Goal: Information Seeking & Learning: Find specific fact

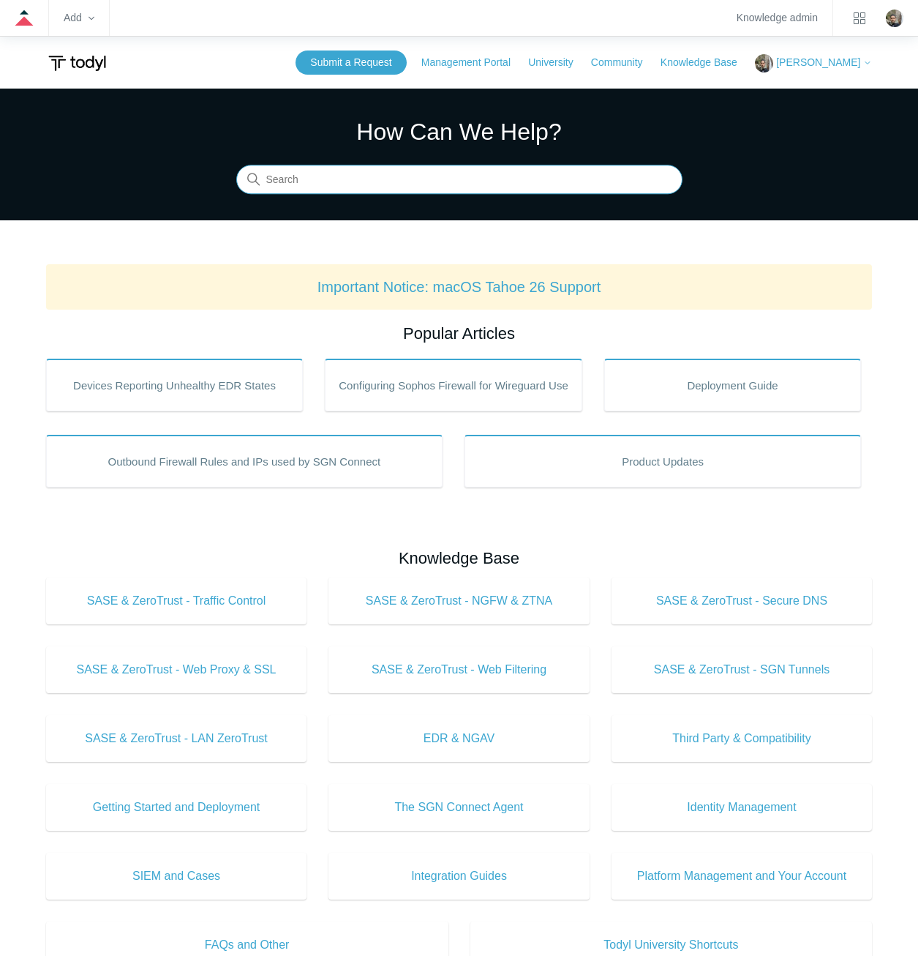
click at [391, 186] on input "Search" at bounding box center [459, 179] width 446 height 29
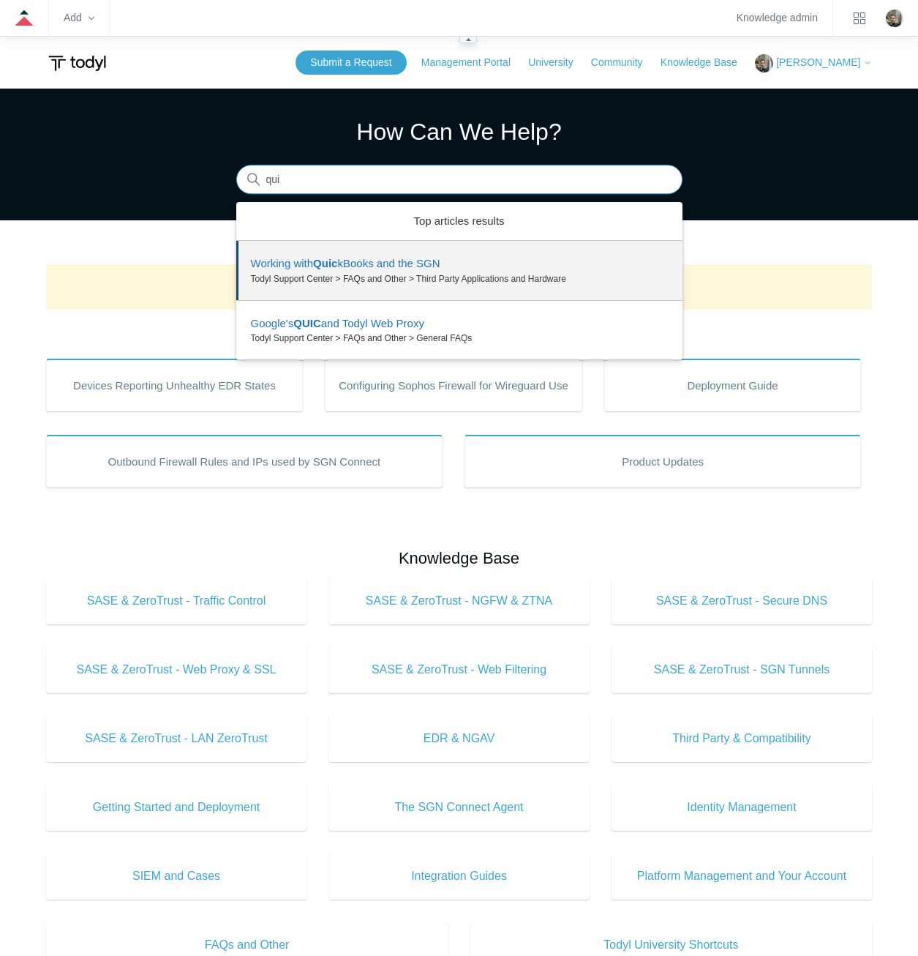
type input "qui"
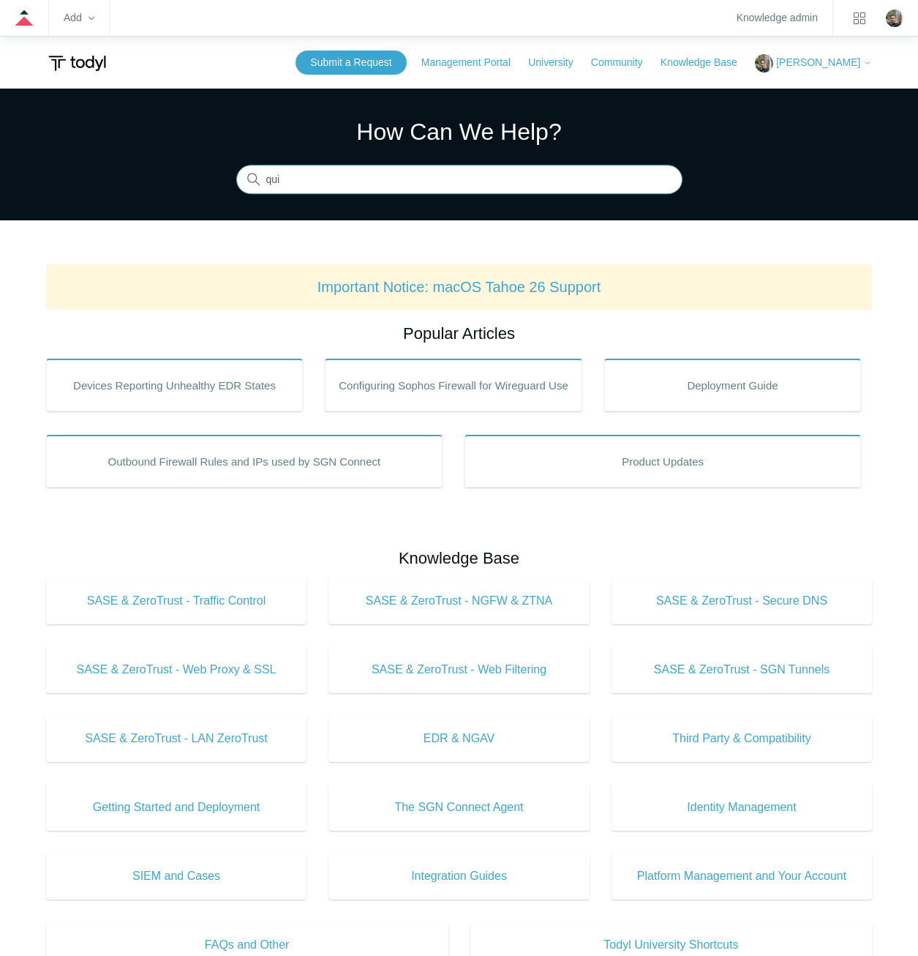
drag, startPoint x: 329, startPoint y: 192, endPoint x: 217, endPoint y: 184, distance: 112.2
click at [217, 184] on section "How Can We Help? Search There are no matching results in this help center. Sele…" at bounding box center [459, 155] width 918 height 132
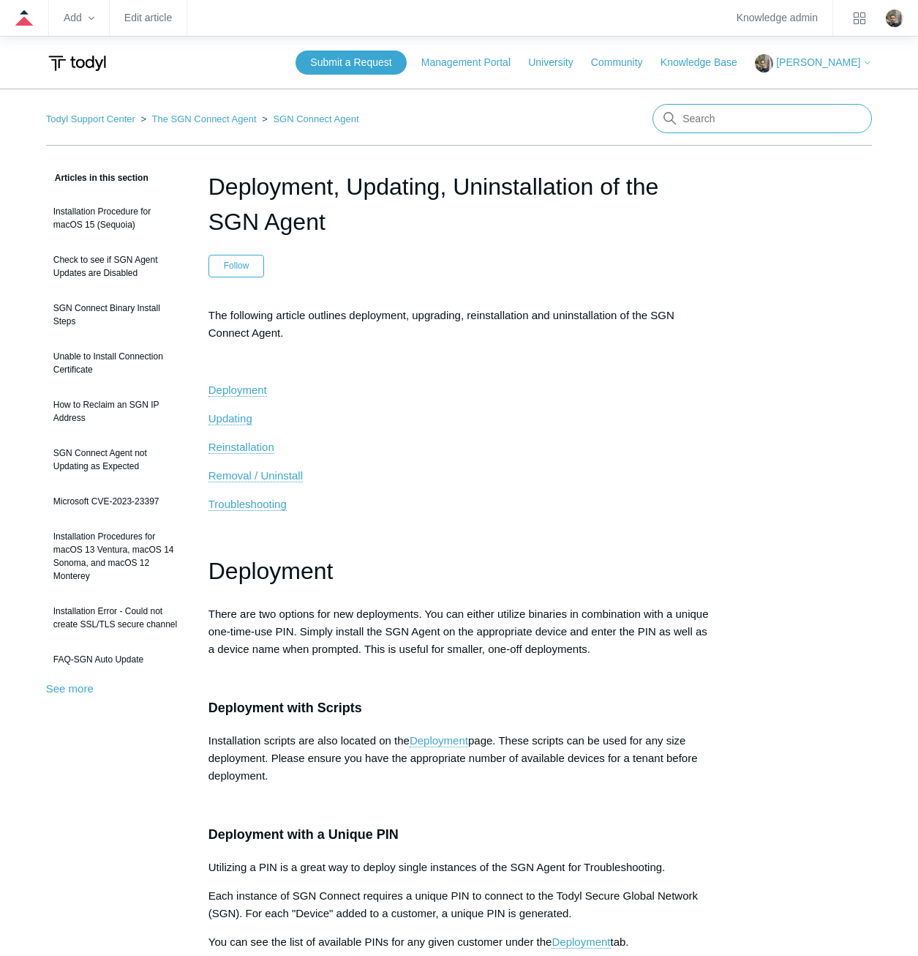
drag, startPoint x: 759, startPoint y: 129, endPoint x: 637, endPoint y: 118, distance: 122.0
click at [637, 118] on nav "Todyl Support Center The SGN Connect Agent SGN Connect Agent" at bounding box center [459, 125] width 827 height 42
type input "quickbooks"
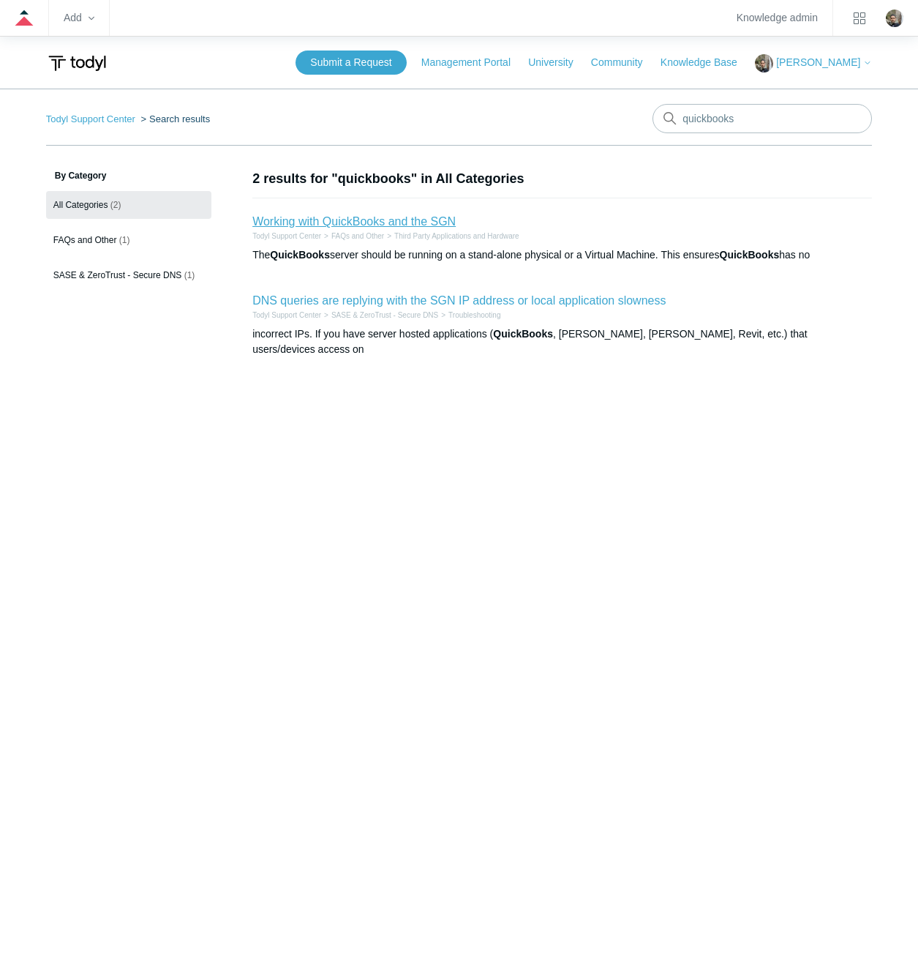
click at [307, 222] on link "Working with QuickBooks and the SGN" at bounding box center [353, 221] width 203 height 12
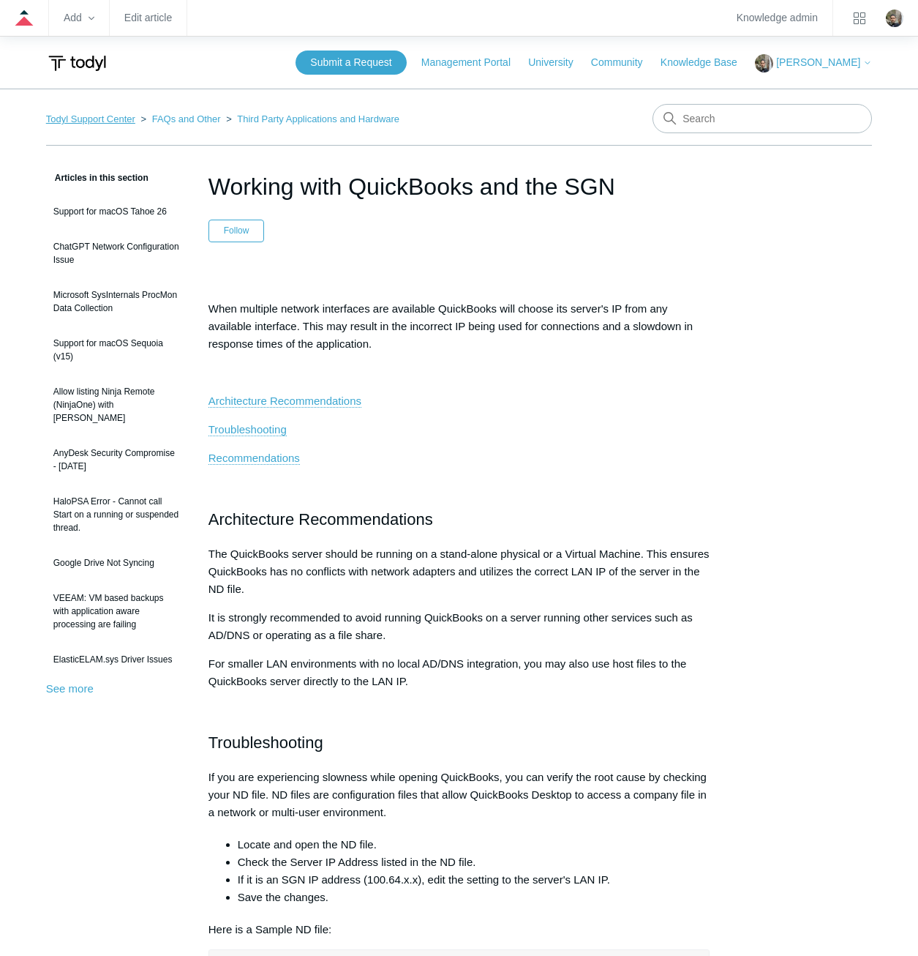
click at [130, 121] on link "Todyl Support Center" at bounding box center [90, 118] width 89 height 11
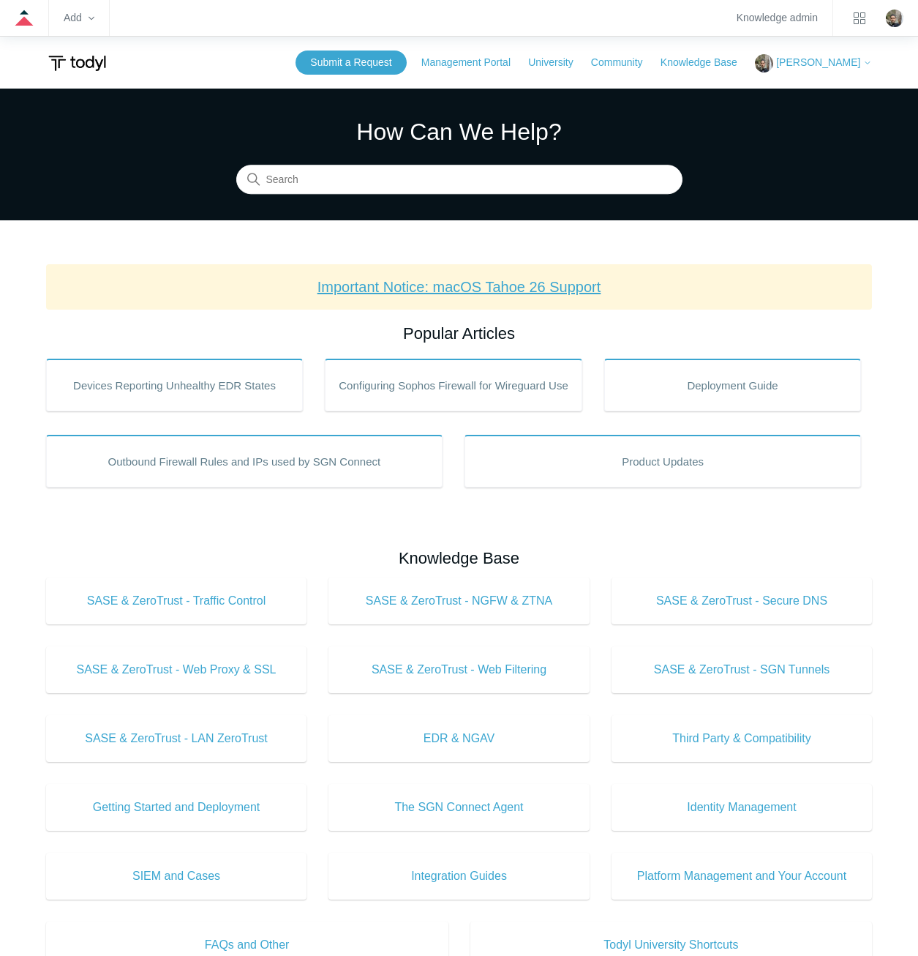
click at [479, 288] on link "Important Notice: macOS Tahoe 26 Support" at bounding box center [460, 287] width 284 height 16
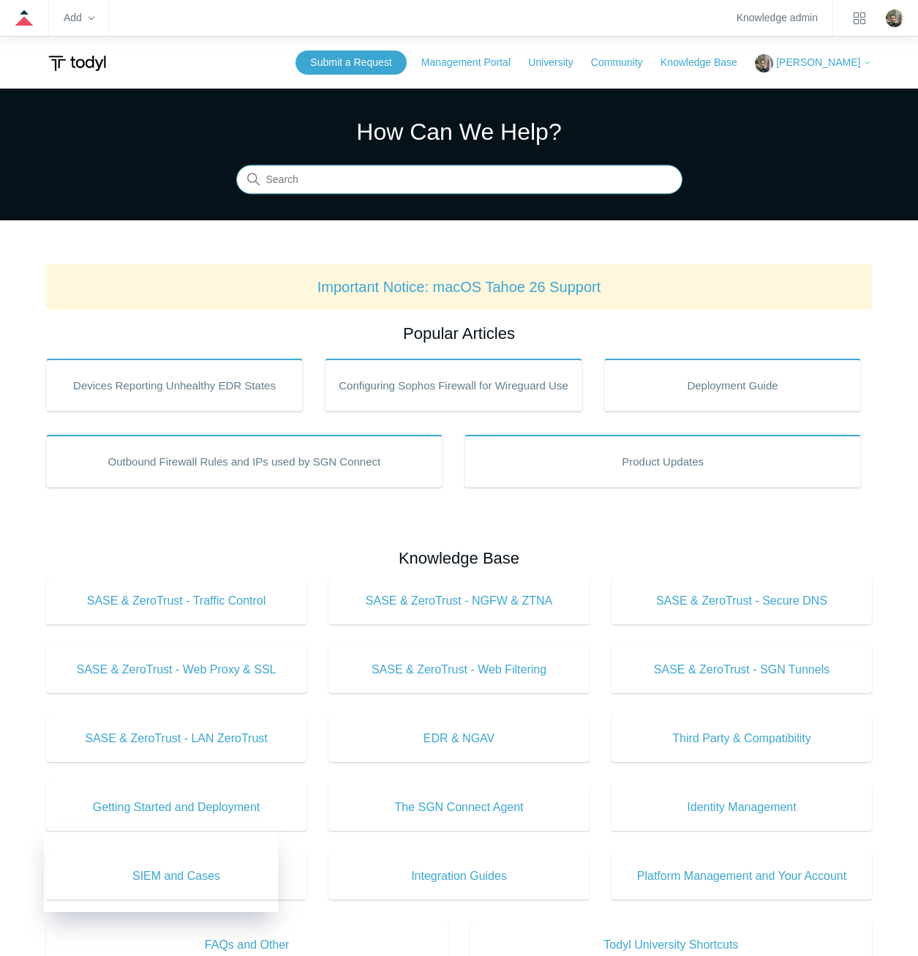
click at [501, 183] on input "Search" at bounding box center [459, 179] width 446 height 29
type input "trusted applications"
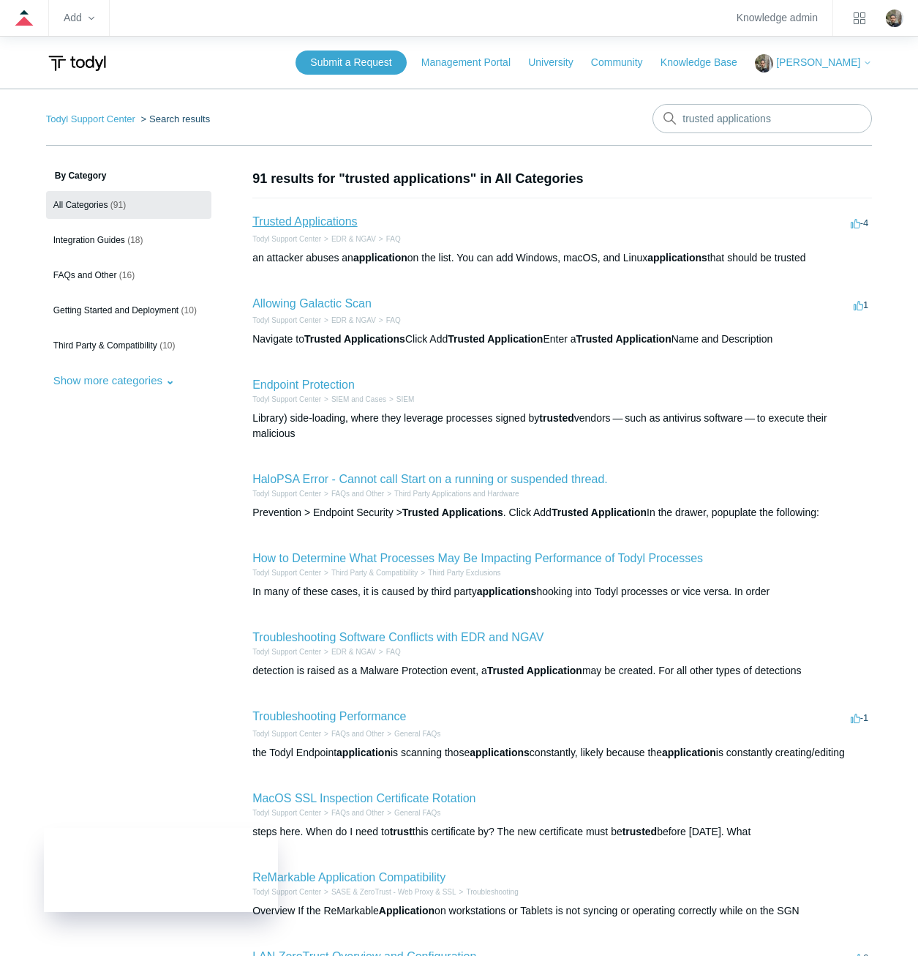
click at [307, 225] on link "Trusted Applications" at bounding box center [304, 221] width 105 height 12
